Goal: Task Accomplishment & Management: Manage account settings

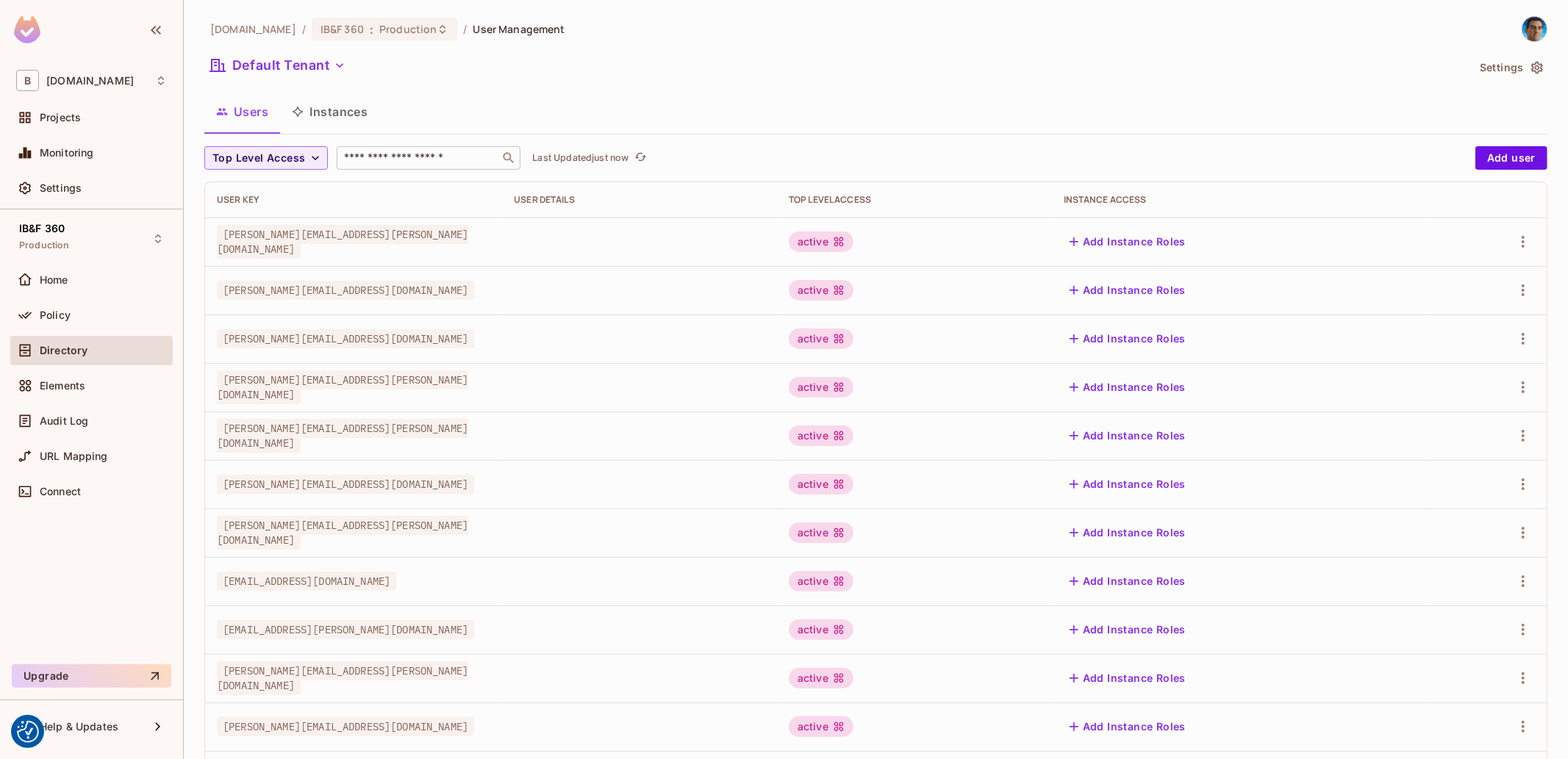
click at [421, 166] on div "Top Level Access ​ Last Updated just now Add user User Key User Details Top Lev…" at bounding box center [875, 570] width 1343 height 848
click at [416, 160] on input "text" at bounding box center [418, 158] width 154 height 15
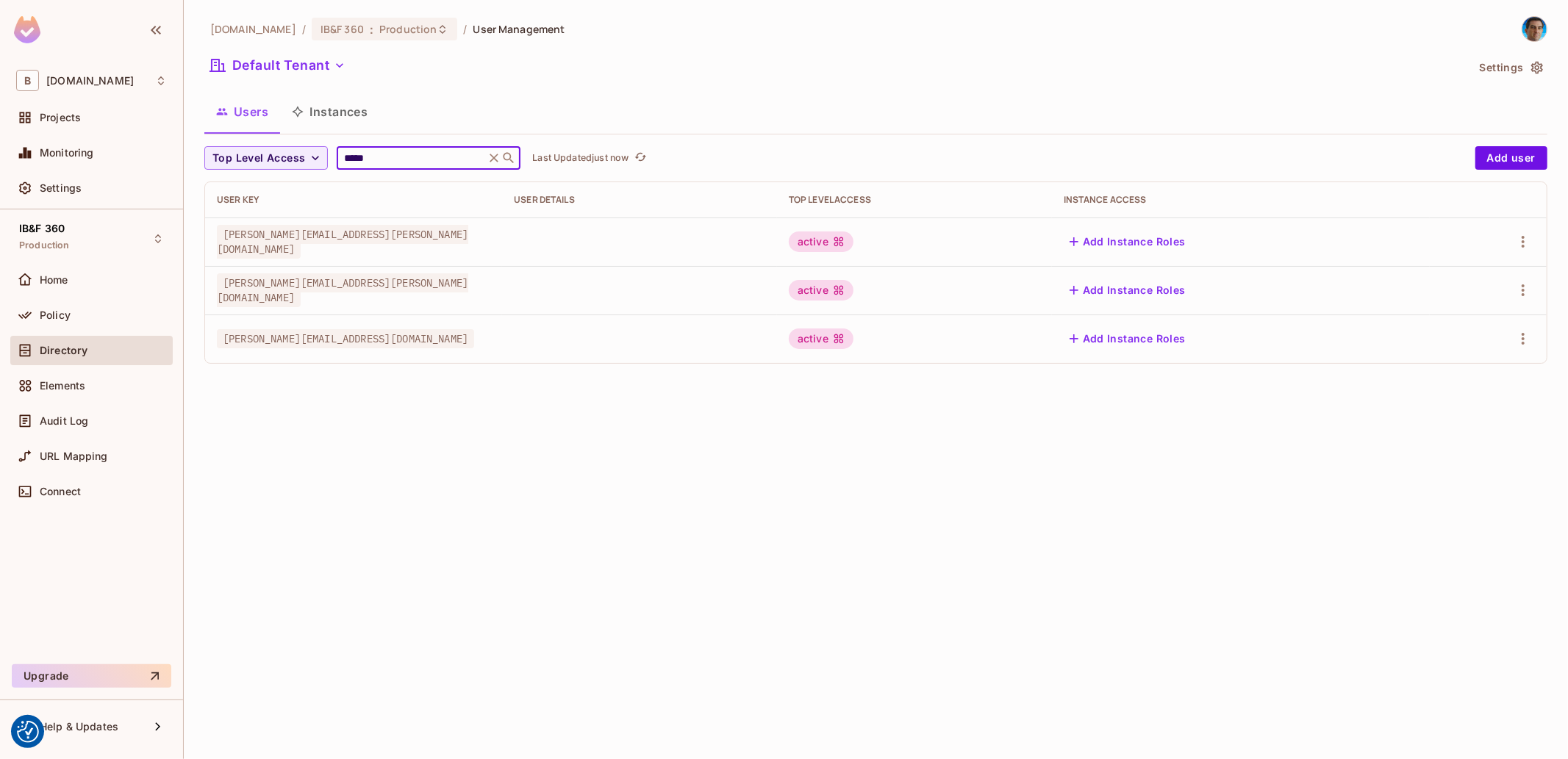
type input "*****"
click at [292, 238] on span "[PERSON_NAME][EMAIL_ADDRESS][PERSON_NAME][DOMAIN_NAME]" at bounding box center [342, 242] width 251 height 34
click at [1519, 240] on icon "button" at bounding box center [1523, 242] width 18 height 18
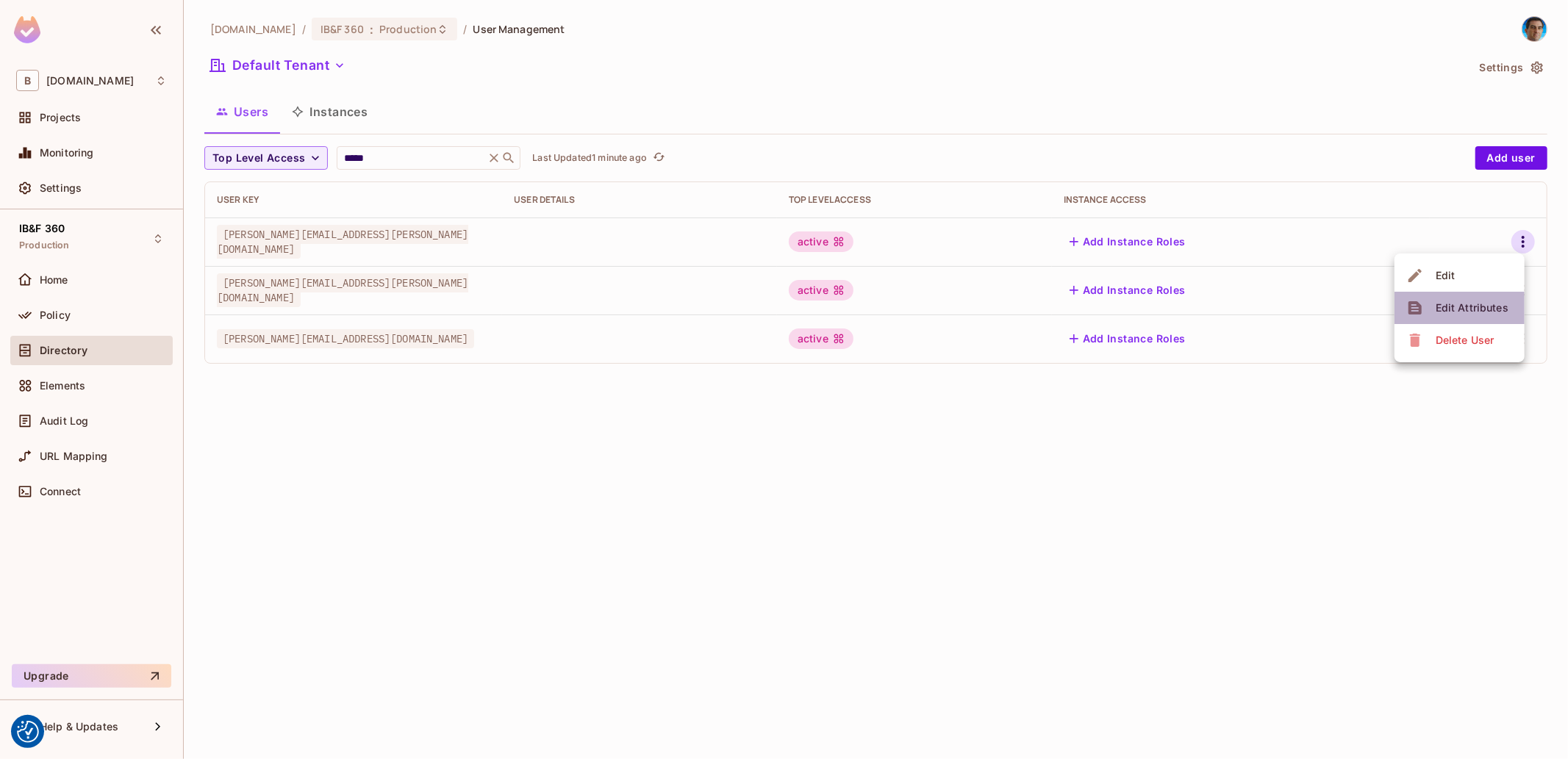
click at [1465, 306] on div "Edit Attributes" at bounding box center [1471, 308] width 73 height 15
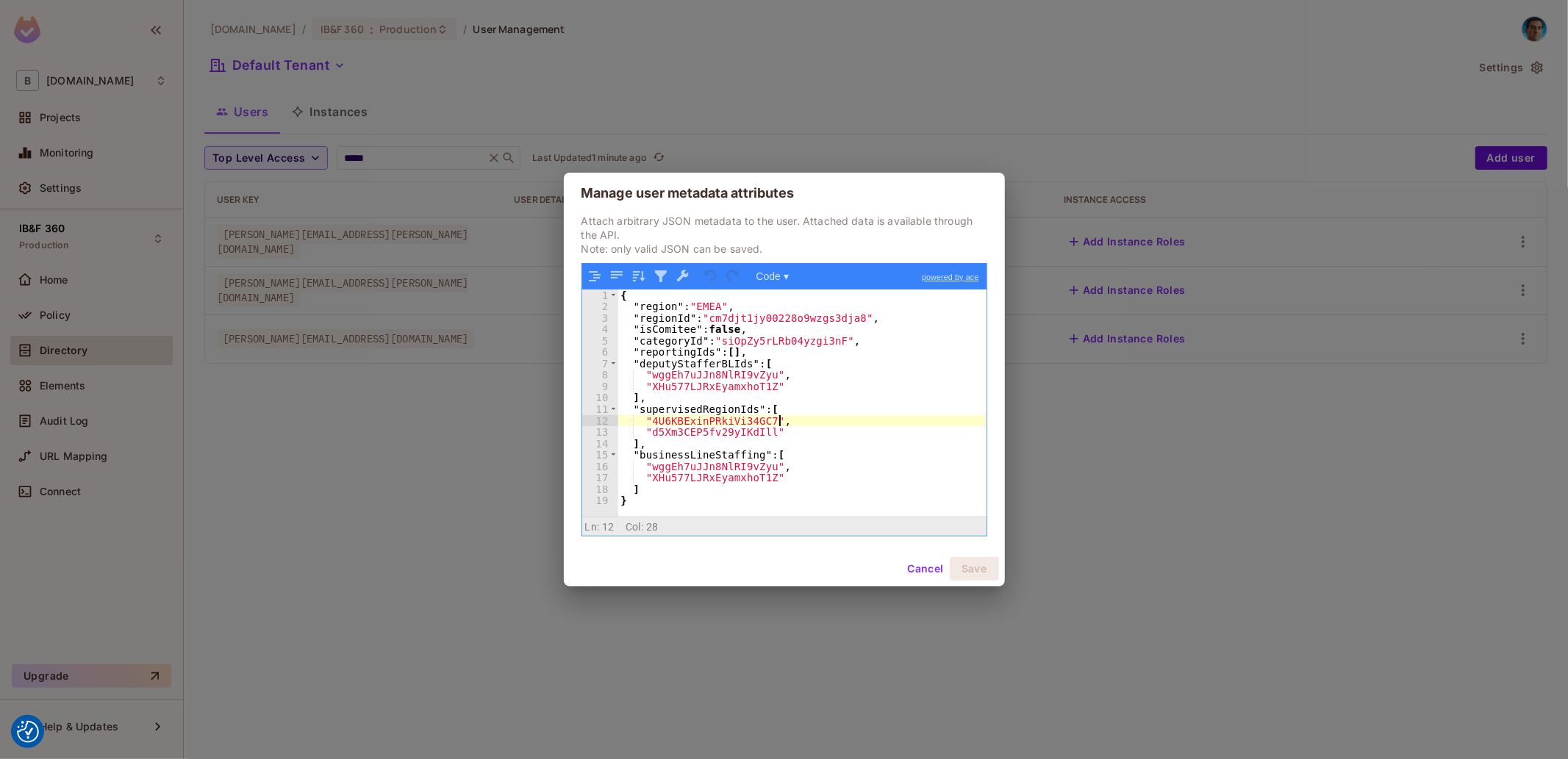
click at [785, 419] on div "{ "region" : "EMEA" , "regionId" : "cm7djt1jy00228o9wzgs3dja8" , "isComitee" : …" at bounding box center [802, 415] width 368 height 250
click at [799, 456] on div "{ "region" : "EMEA" , "regionId" : "cm7djt1jy00228o9wzgs3dja8" , "isComitee" : …" at bounding box center [802, 415] width 368 height 250
click at [814, 357] on div "{ "region" : "EMEA" , "regionId" : "cm7djt1jy00228o9wzgs3dja8" , "isComitee" : …" at bounding box center [802, 415] width 368 height 250
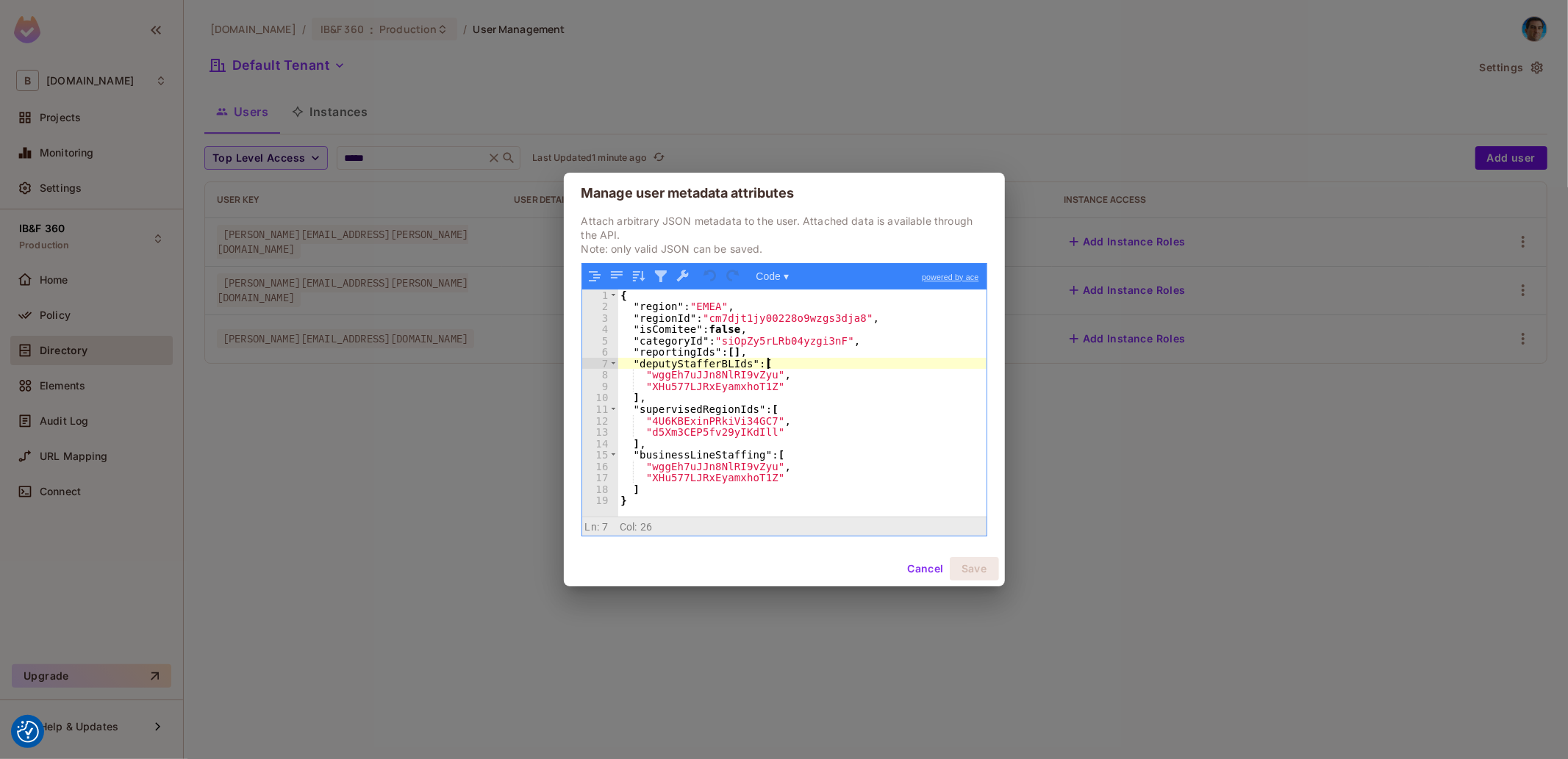
click at [796, 369] on div "{ "region" : "EMEA" , "regionId" : "cm7djt1jy00228o9wzgs3dja8" , "isComitee" : …" at bounding box center [802, 415] width 368 height 250
click at [893, 340] on div "{ "region" : "EMEA" , "regionId" : "cm7djt1jy00228o9wzgs3dja8" , "isComitee" : …" at bounding box center [802, 415] width 368 height 250
click at [890, 326] on div "{ "region" : "EMEA" , "regionId" : "cm7djt1jy00228o9wzgs3dja8" , "isComitee" : …" at bounding box center [802, 415] width 368 height 250
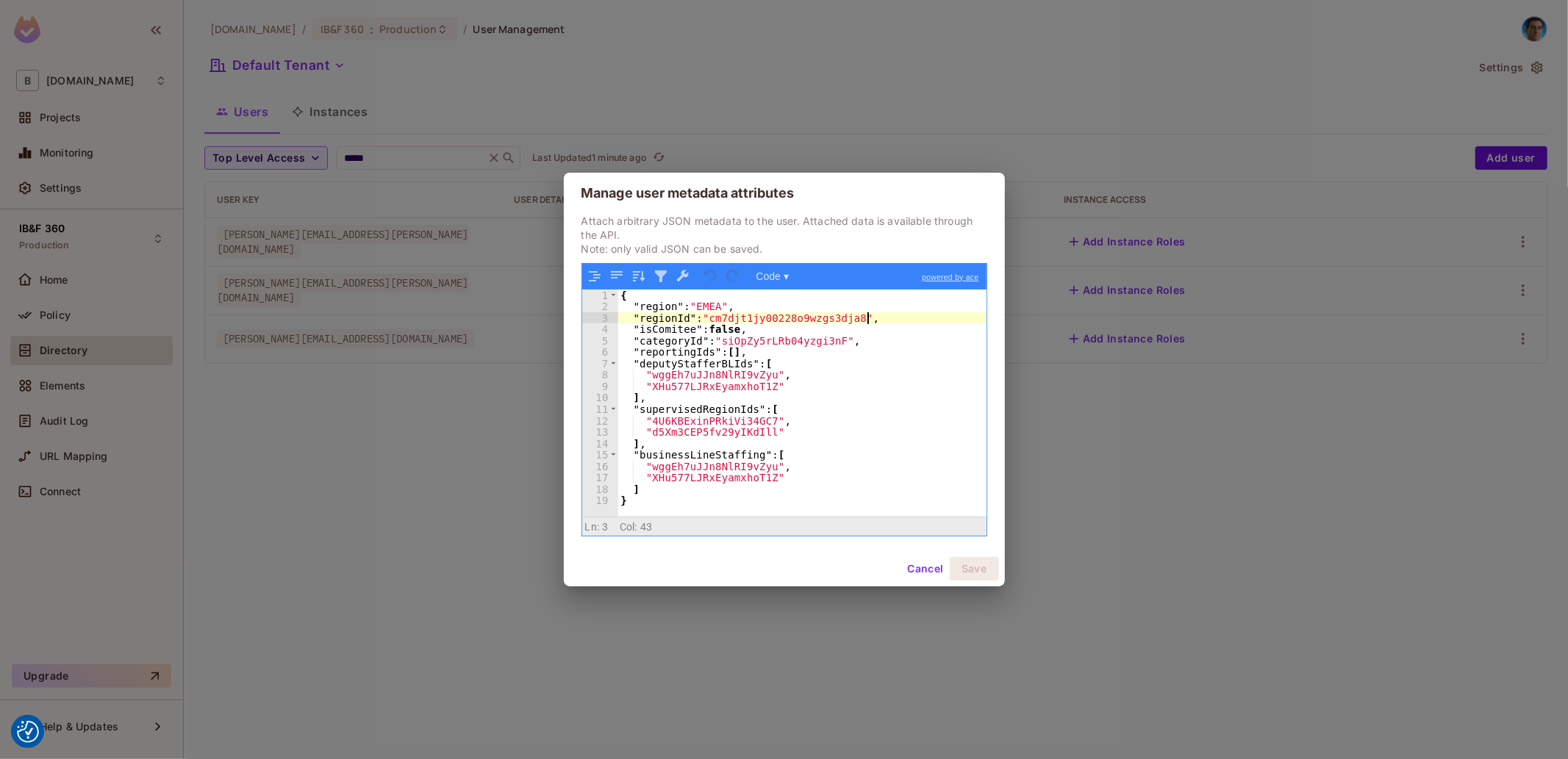
click at [911, 321] on div "{ "region" : "EMEA" , "regionId" : "cm7djt1jy00228o9wzgs3dja8" , "isComitee" : …" at bounding box center [802, 415] width 368 height 250
click at [907, 309] on div "{ "region" : "EMEA" , "regionId" : "cm7djt1jy00228o9wzgs3dja8" , "isComitee" : …" at bounding box center [802, 415] width 368 height 250
drag, startPoint x: 919, startPoint y: 563, endPoint x: 640, endPoint y: 656, distance: 294.1
click at [674, 677] on div "Manage user metadata attributes Attach arbitrary JSON metadata to the user. Att…" at bounding box center [784, 380] width 1568 height 759
click at [667, 366] on div "{ "region" : "EMEA" , "regionId" : "cm7djt1jy00228o9wzgs3dja8" , "isComitee" : …" at bounding box center [802, 415] width 368 height 250
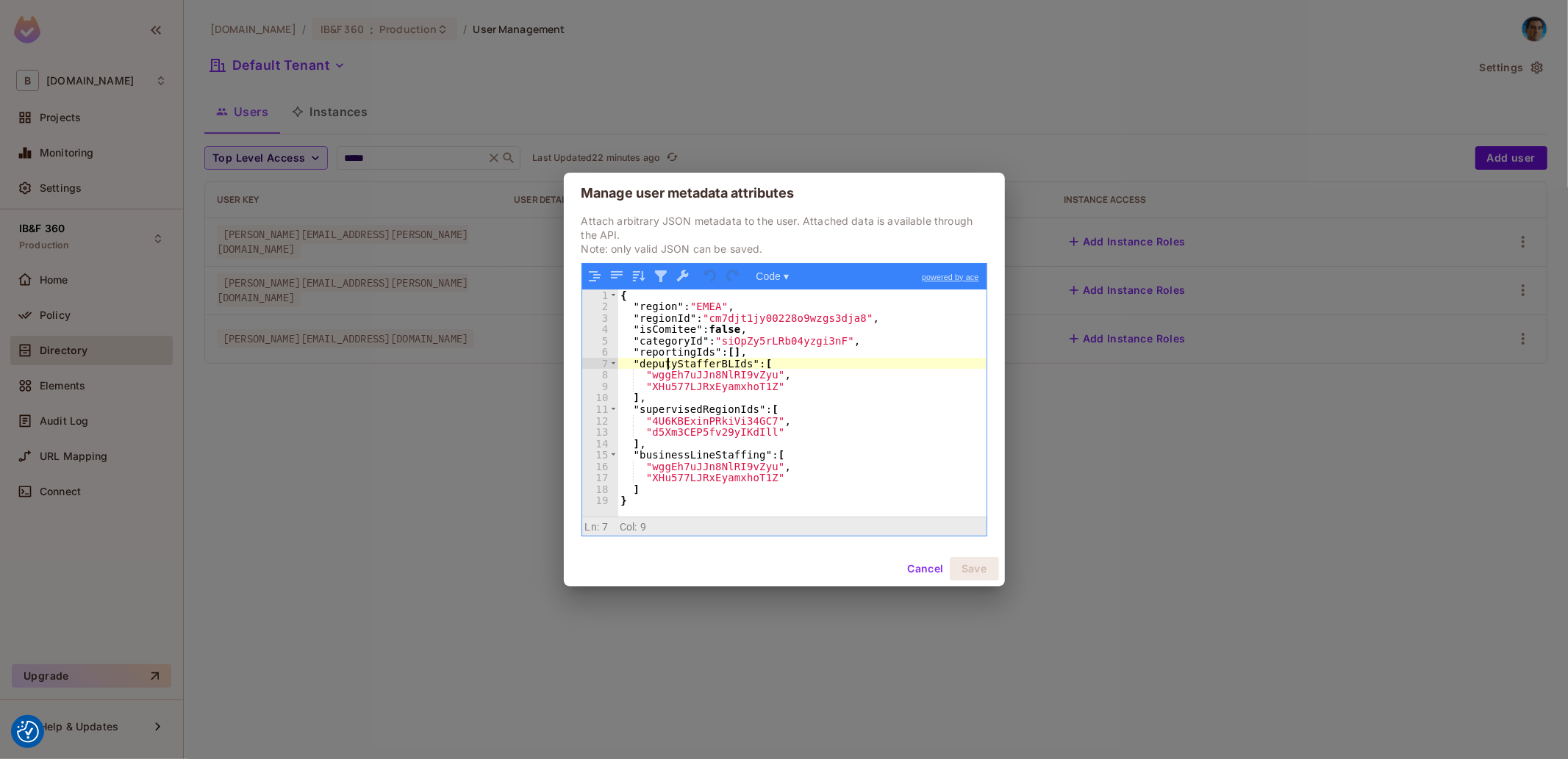
click at [667, 366] on div "{ "region" : "EMEA" , "regionId" : "cm7djt1jy00228o9wzgs3dja8" , "isComitee" : …" at bounding box center [802, 415] width 368 height 250
click at [512, 512] on div "Manage user metadata attributes Attach arbitrary JSON metadata to the user. Att…" at bounding box center [784, 380] width 1568 height 759
